Goal: Task Accomplishment & Management: Use online tool/utility

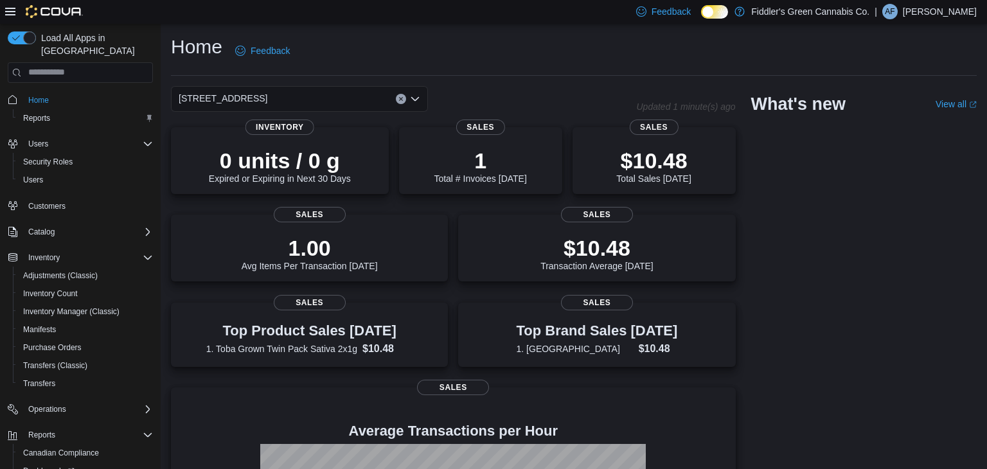
click at [45, 380] on div "Inventory Adjustments (Classic) Inventory Count Inventory Manager (Classic) Man…" at bounding box center [80, 320] width 145 height 149
click at [50, 379] on button "Transfers" at bounding box center [85, 384] width 145 height 18
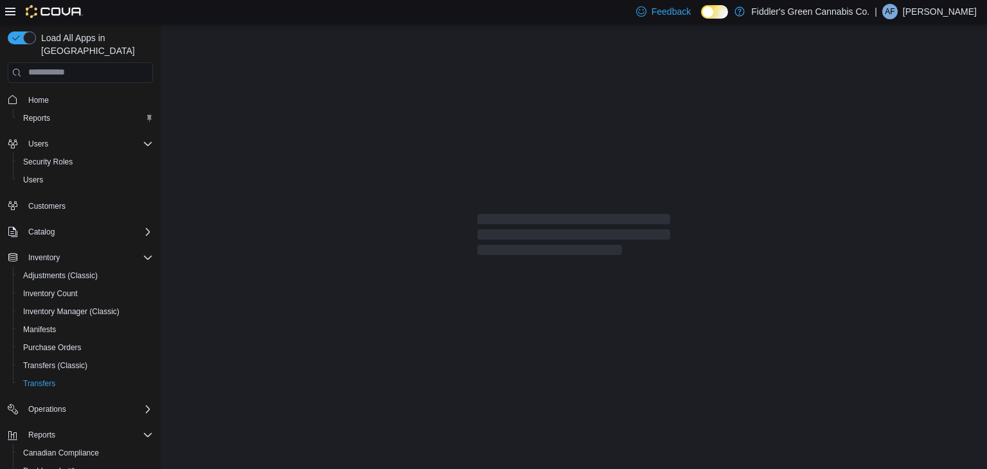
click at [181, 322] on div at bounding box center [574, 235] width 827 height 422
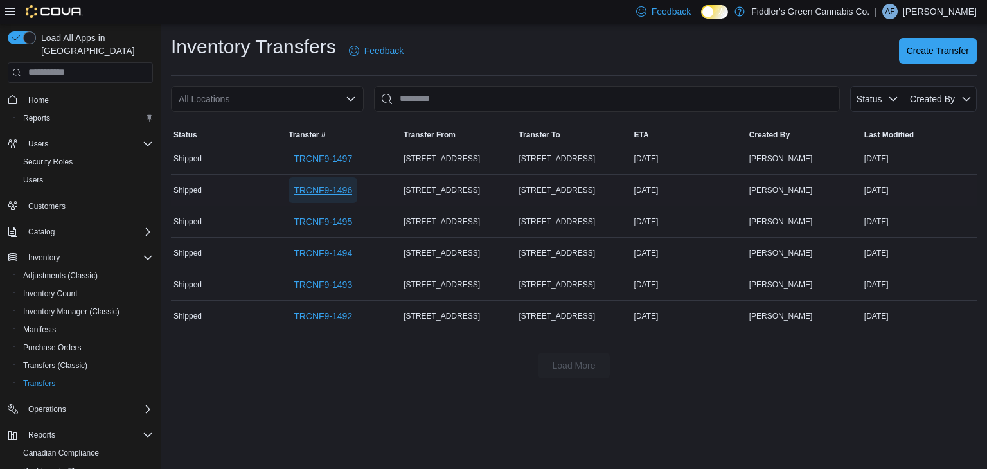
click at [317, 182] on span "TRCNF9-1496" at bounding box center [323, 190] width 59 height 26
click at [320, 162] on span "TRCNF9-1497" at bounding box center [323, 158] width 59 height 13
click at [491, 61] on div "Inventory Transfers Feedback Create Transfer" at bounding box center [574, 50] width 806 height 33
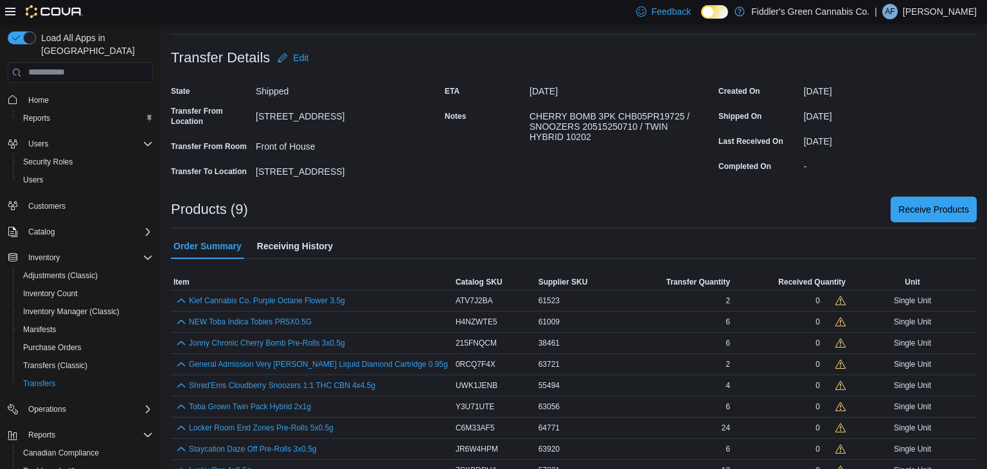
scroll to position [85, 0]
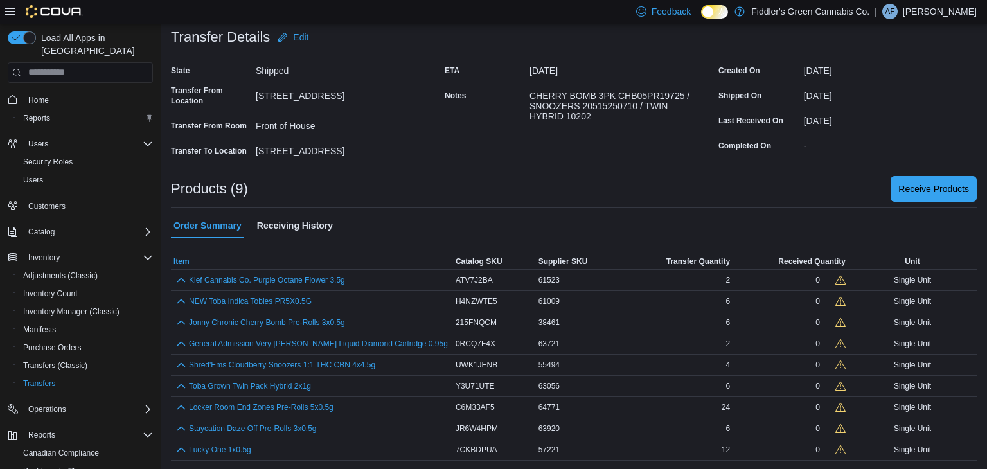
click at [379, 255] on span "Item" at bounding box center [312, 261] width 282 height 15
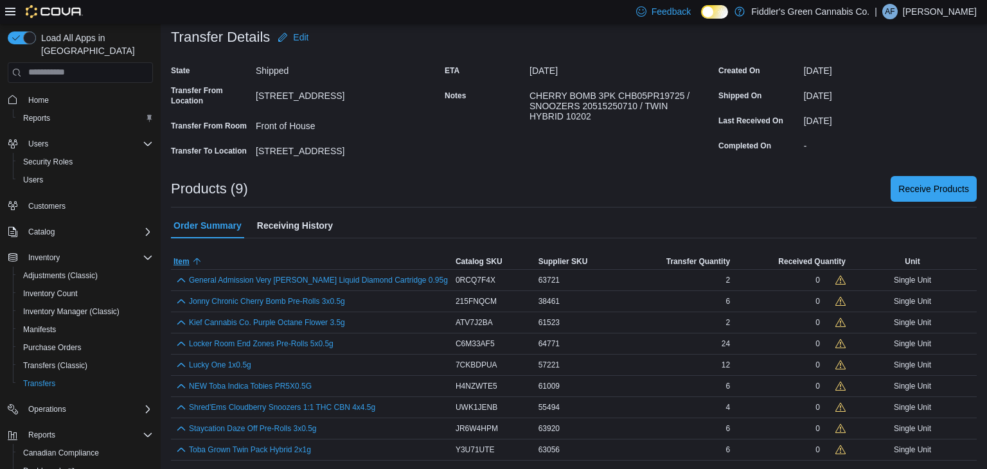
click at [379, 255] on span "Item" at bounding box center [312, 261] width 282 height 15
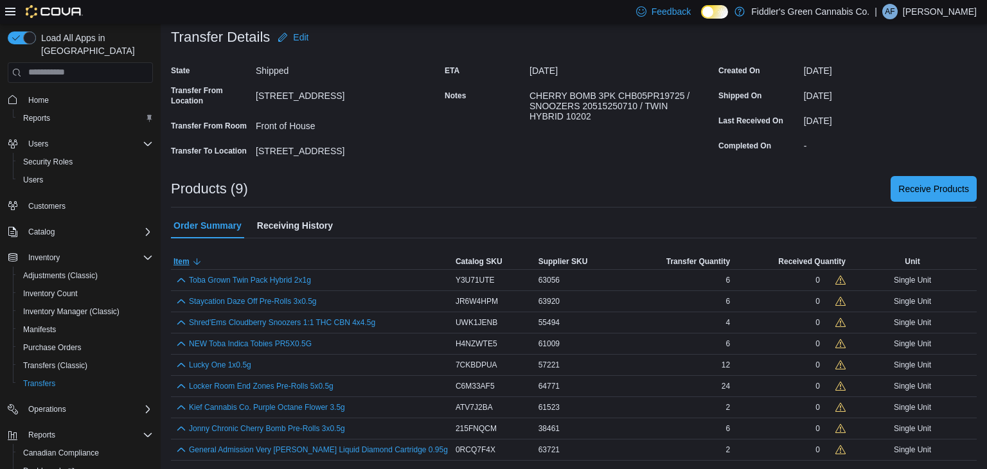
click at [379, 255] on span "Item" at bounding box center [312, 261] width 282 height 15
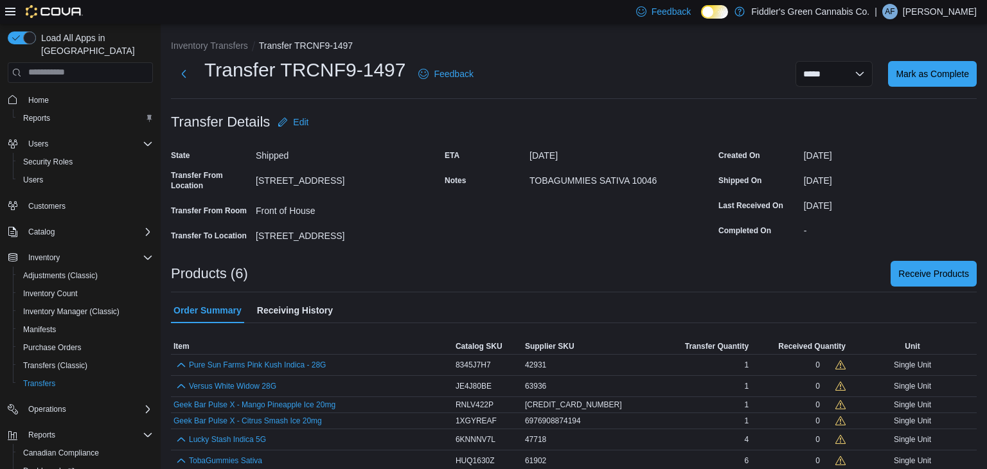
scroll to position [12, 0]
